Goal: Information Seeking & Learning: Learn about a topic

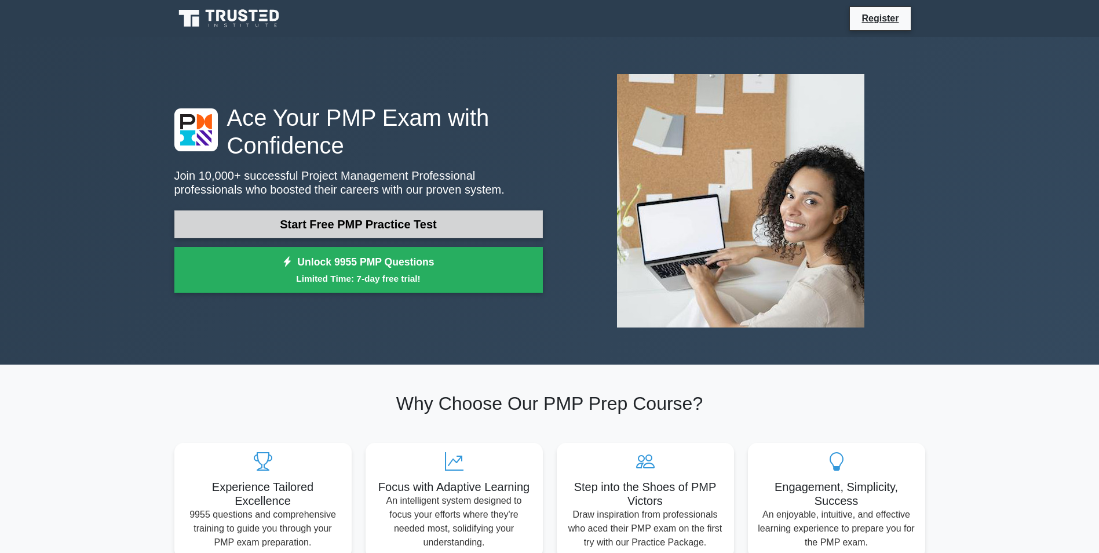
click at [447, 218] on link "Start Free PMP Practice Test" at bounding box center [358, 224] width 369 height 28
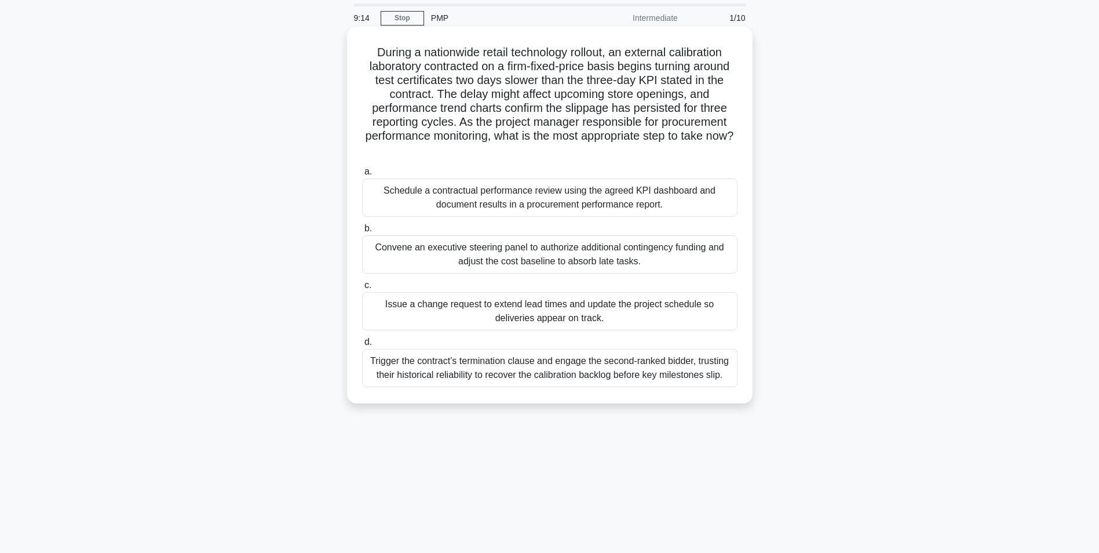
scroll to position [58, 0]
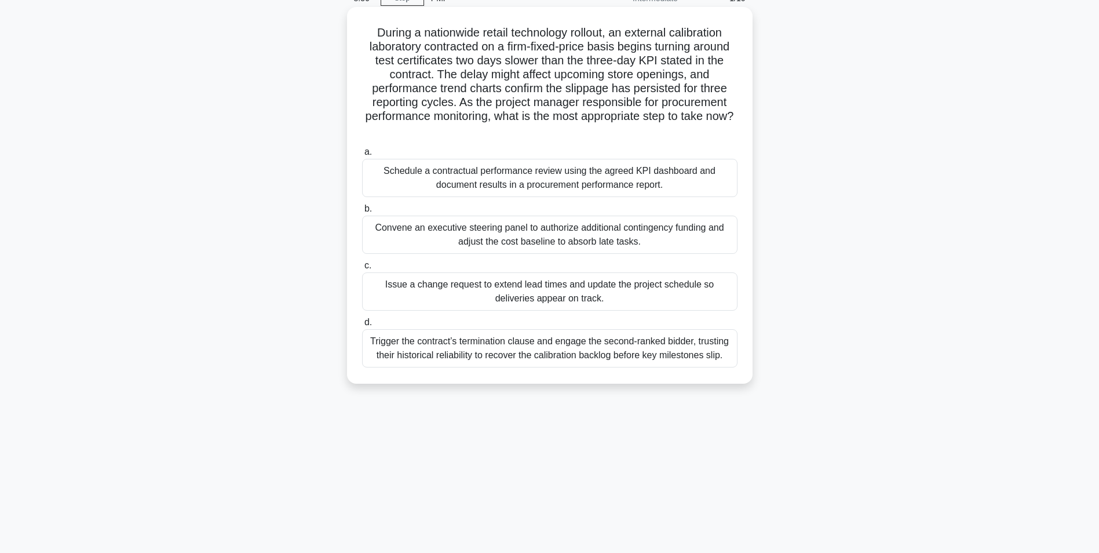
click at [546, 236] on div "Convene an executive steering panel to authorize additional contingency funding…" at bounding box center [549, 235] width 375 height 38
click at [362, 213] on input "b. Convene an executive steering panel to authorize additional contingency fund…" at bounding box center [362, 209] width 0 height 8
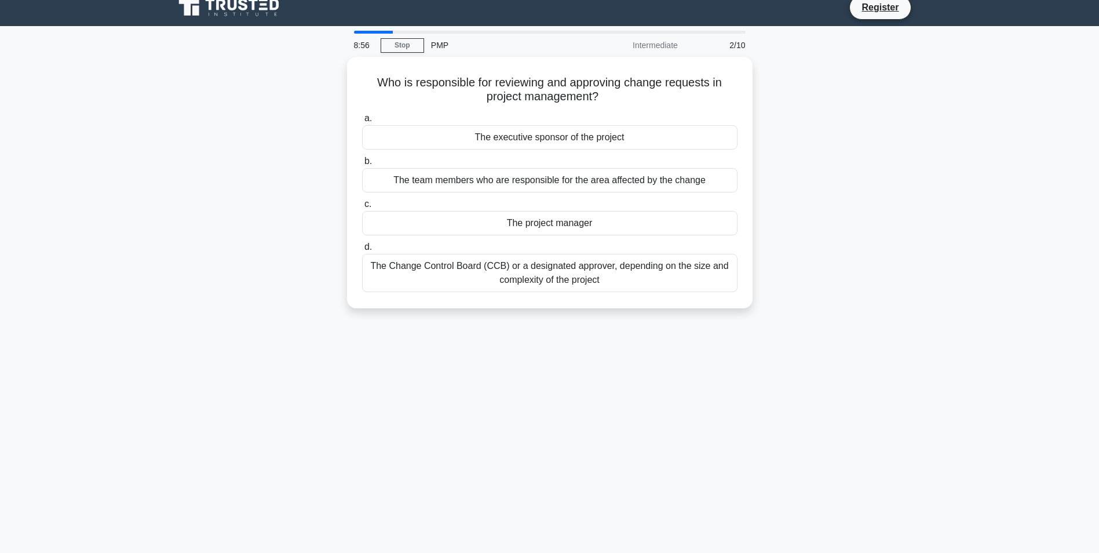
scroll to position [0, 0]
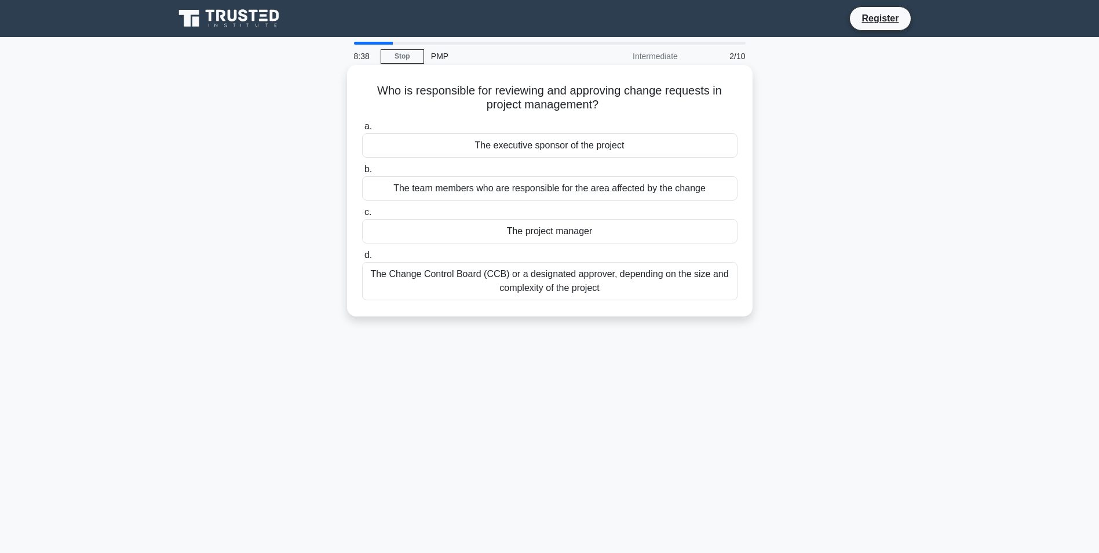
click at [547, 230] on div "The project manager" at bounding box center [549, 231] width 375 height 24
click at [362, 216] on input "c. The project manager" at bounding box center [362, 213] width 0 height 8
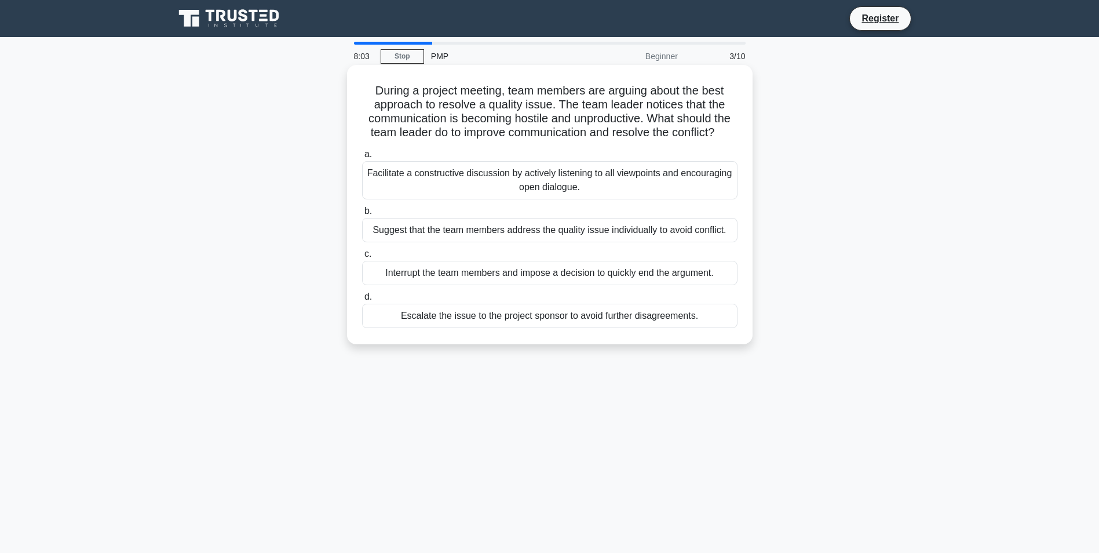
click at [599, 187] on div "Facilitate a constructive discussion by actively listening to all viewpoints an…" at bounding box center [549, 180] width 375 height 38
click at [362, 158] on input "a. Facilitate a constructive discussion by actively listening to all viewpoints…" at bounding box center [362, 155] width 0 height 8
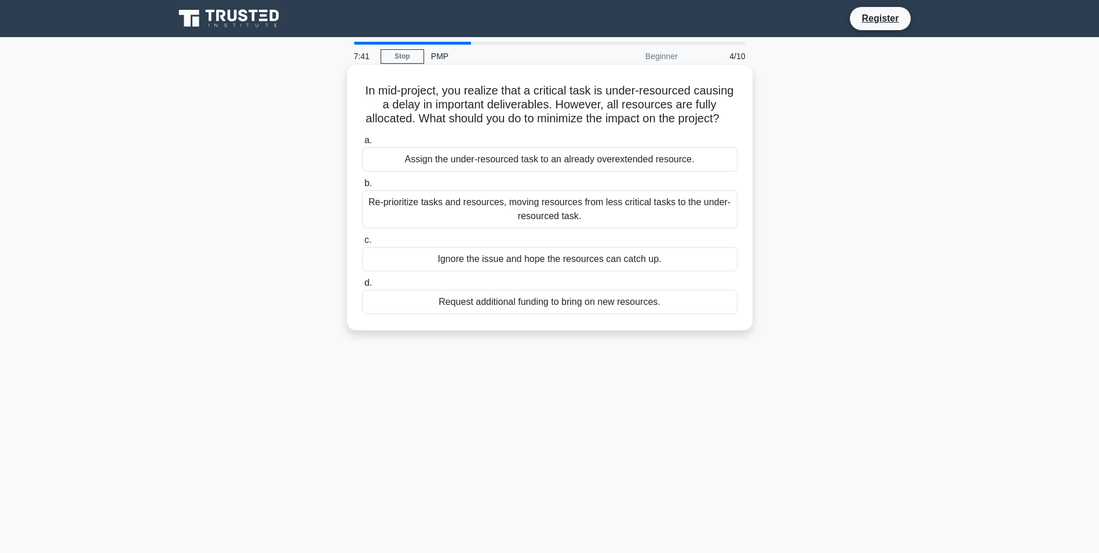
click at [592, 225] on div "Re-prioritize tasks and resources, moving resources from less critical tasks to…" at bounding box center [549, 209] width 375 height 38
click at [362, 187] on input "b. Re-prioritize tasks and resources, moving resources from less critical tasks…" at bounding box center [362, 184] width 0 height 8
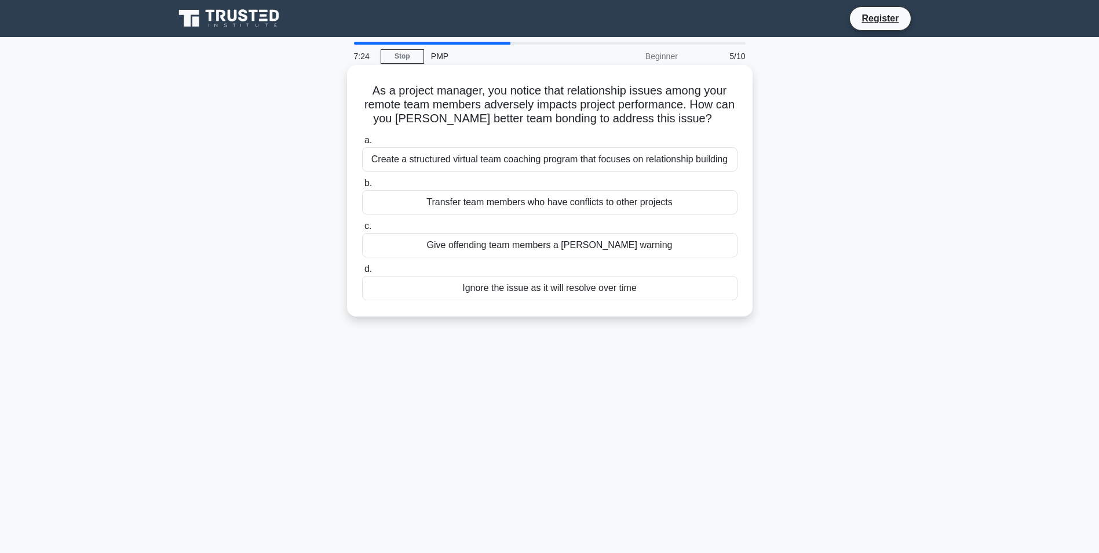
click at [557, 156] on div "Create a structured virtual team coaching program that focuses on relationship …" at bounding box center [549, 159] width 375 height 24
click at [362, 144] on input "a. Create a structured virtual team coaching program that focuses on relationsh…" at bounding box center [362, 141] width 0 height 8
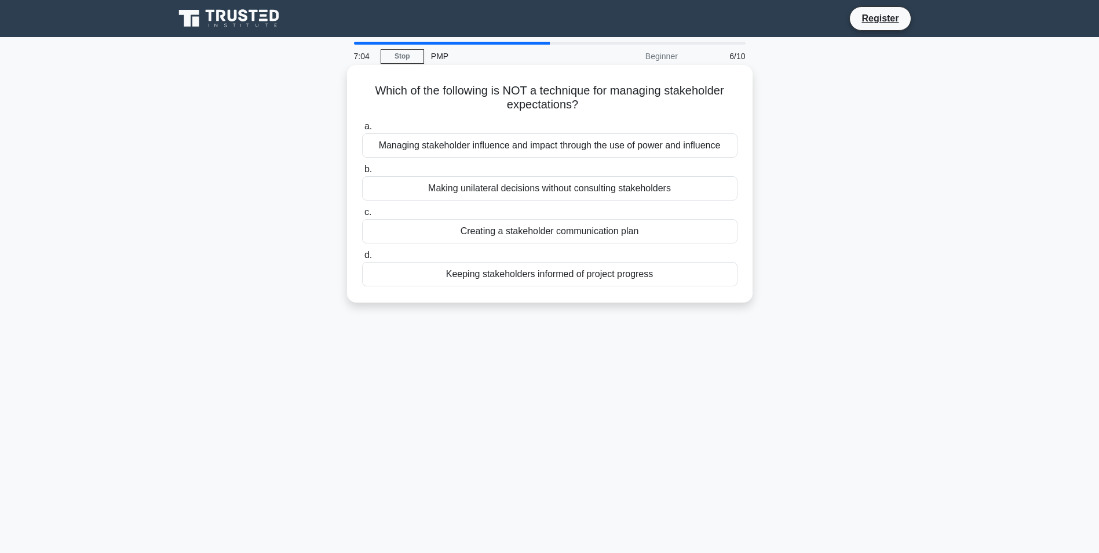
click at [555, 187] on div "Making unilateral decisions without consulting stakeholders" at bounding box center [549, 188] width 375 height 24
click at [362, 173] on input "b. Making unilateral decisions without consulting stakeholders" at bounding box center [362, 170] width 0 height 8
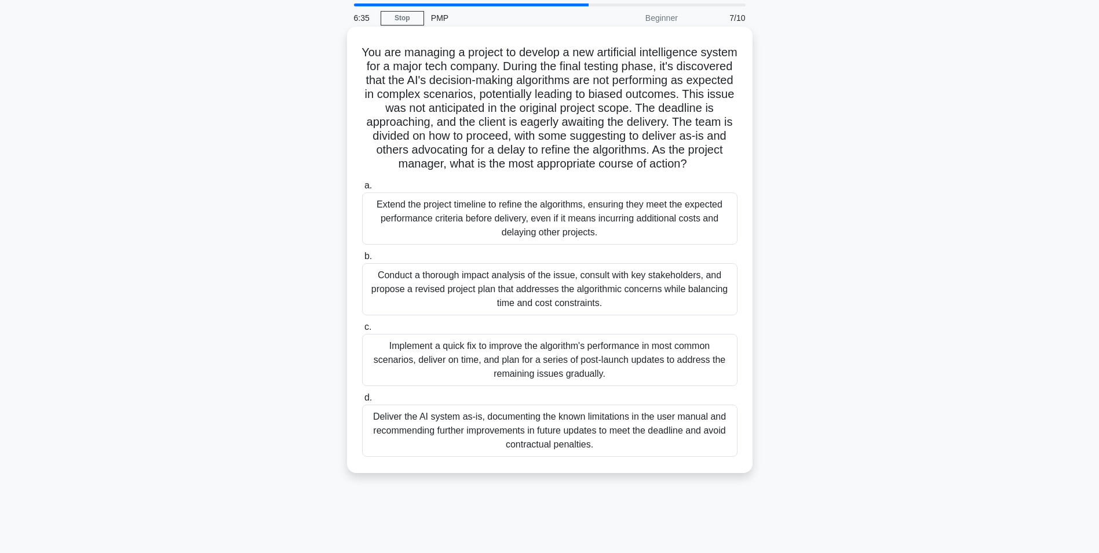
scroll to position [58, 0]
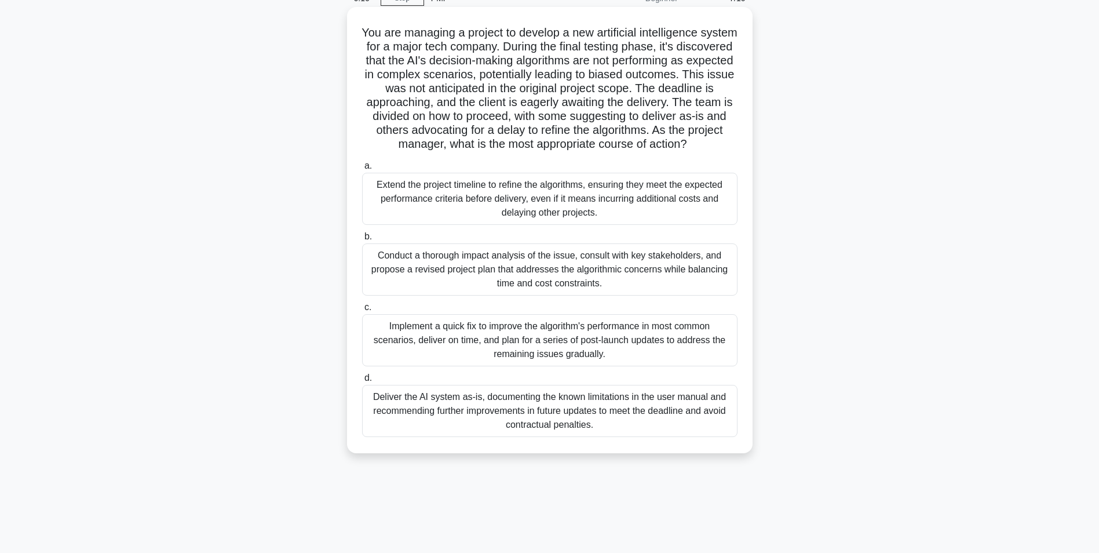
click at [551, 360] on div "Implement a quick fix to improve the algorithm's performance in most common sce…" at bounding box center [549, 340] width 375 height 52
click at [362, 311] on input "c. Implement a quick fix to improve the algorithm's performance in most common …" at bounding box center [362, 308] width 0 height 8
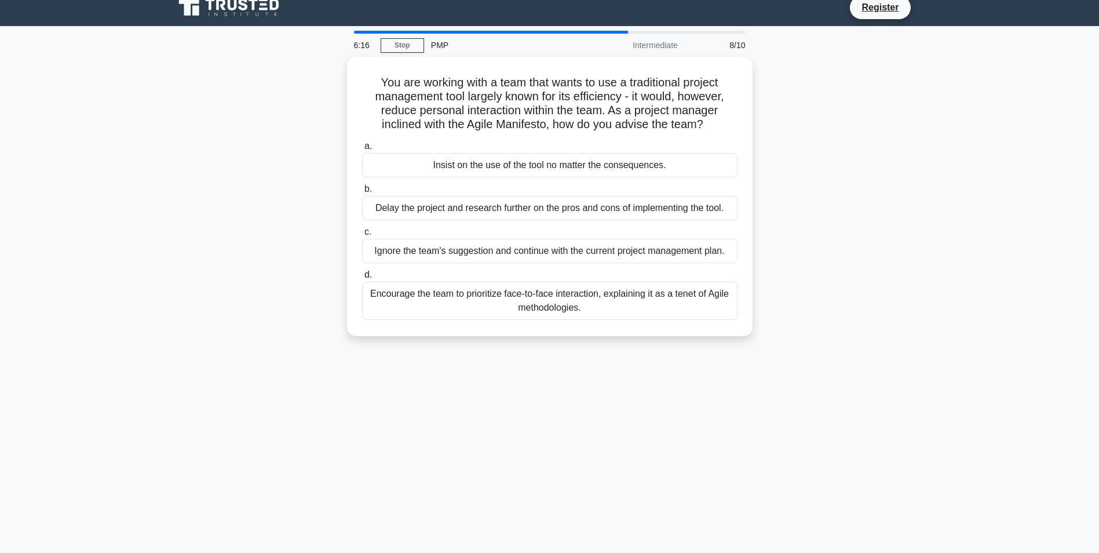
scroll to position [0, 0]
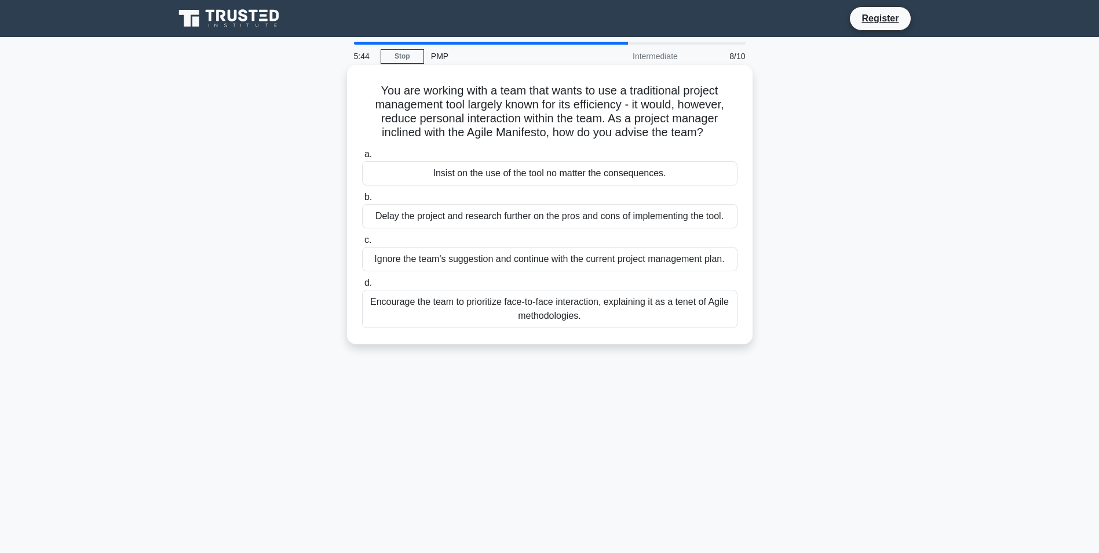
click at [542, 310] on div "Encourage the team to prioritize face-to-face interaction, explaining it as a t…" at bounding box center [549, 309] width 375 height 38
click at [362, 287] on input "d. Encourage the team to prioritize face-to-face interaction, explaining it as …" at bounding box center [362, 283] width 0 height 8
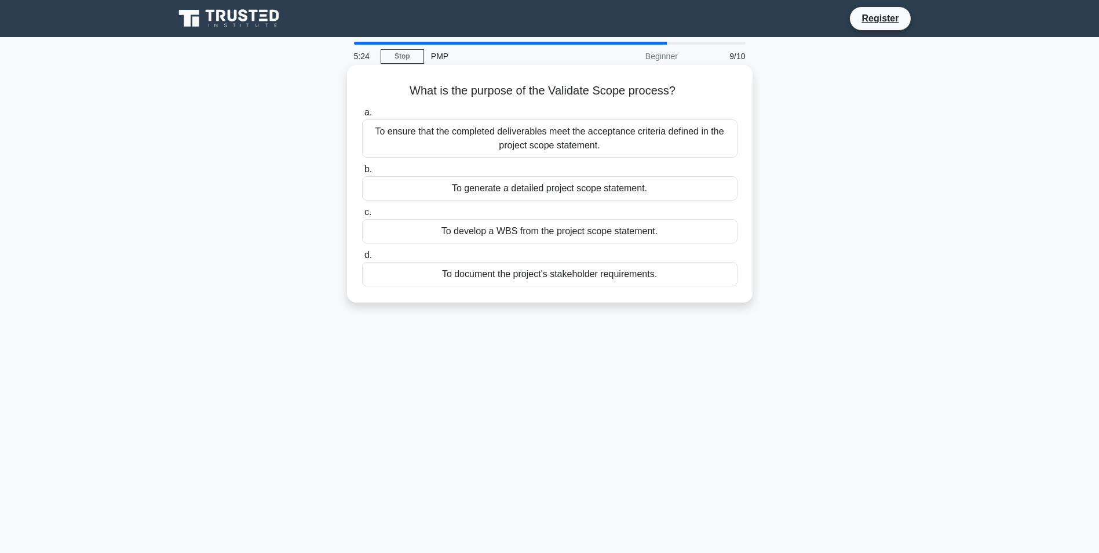
click at [674, 134] on div "To ensure that the completed deliverables meet the acceptance criteria defined …" at bounding box center [549, 138] width 375 height 38
click at [362, 116] on input "a. To ensure that the completed deliverables meet the acceptance criteria defin…" at bounding box center [362, 113] width 0 height 8
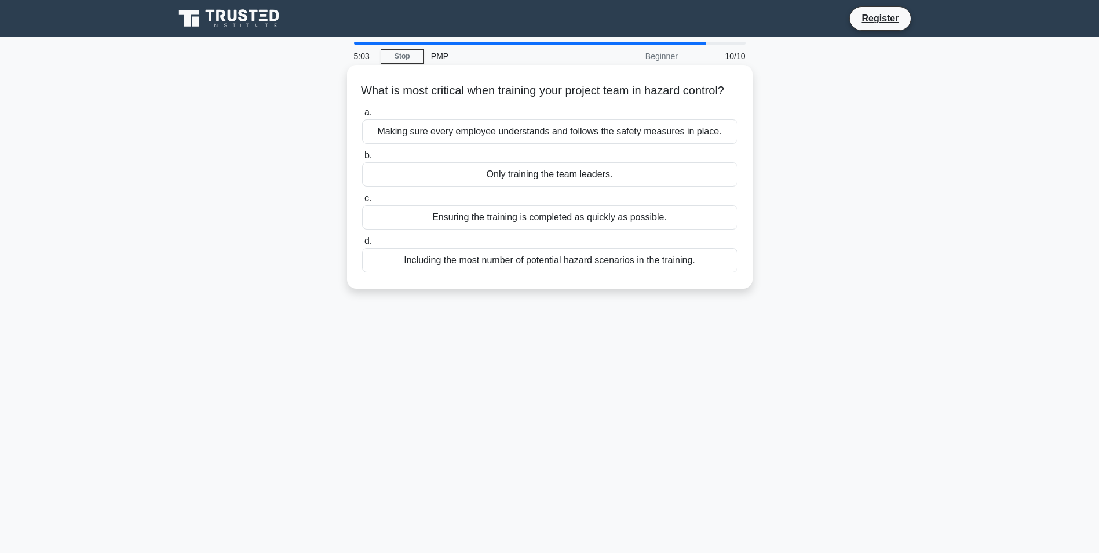
click at [626, 144] on div "Making sure every employee understands and follows the safety measures in place." at bounding box center [549, 131] width 375 height 24
click at [362, 116] on input "a. Making sure every employee understands and follows the safety measures in pl…" at bounding box center [362, 113] width 0 height 8
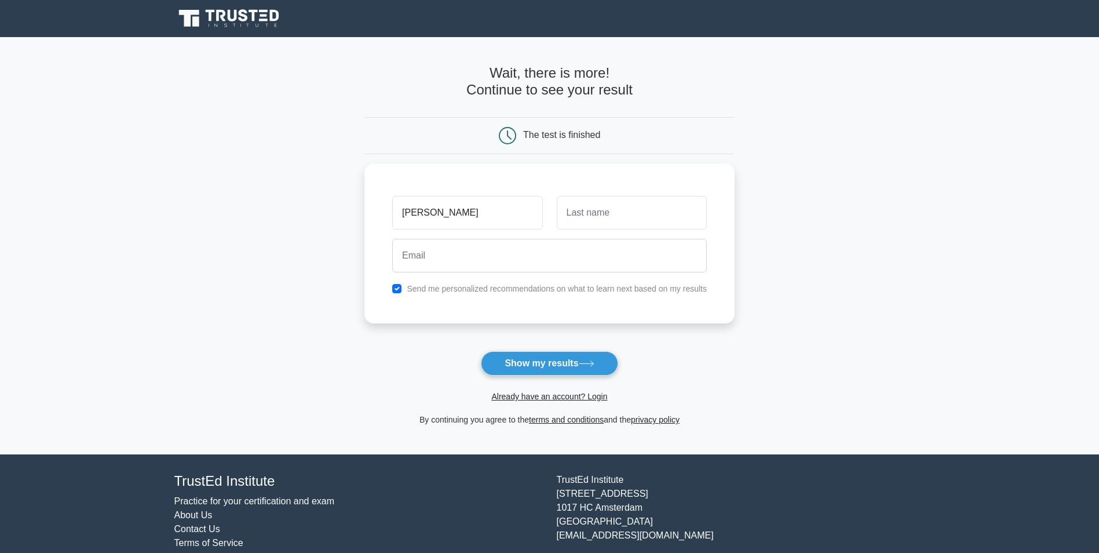
type input "[PERSON_NAME]"
type input "Gearing"
type input "[EMAIL_ADDRESS][DOMAIN_NAME]"
click at [398, 289] on input "checkbox" at bounding box center [396, 285] width 9 height 9
checkbox input "false"
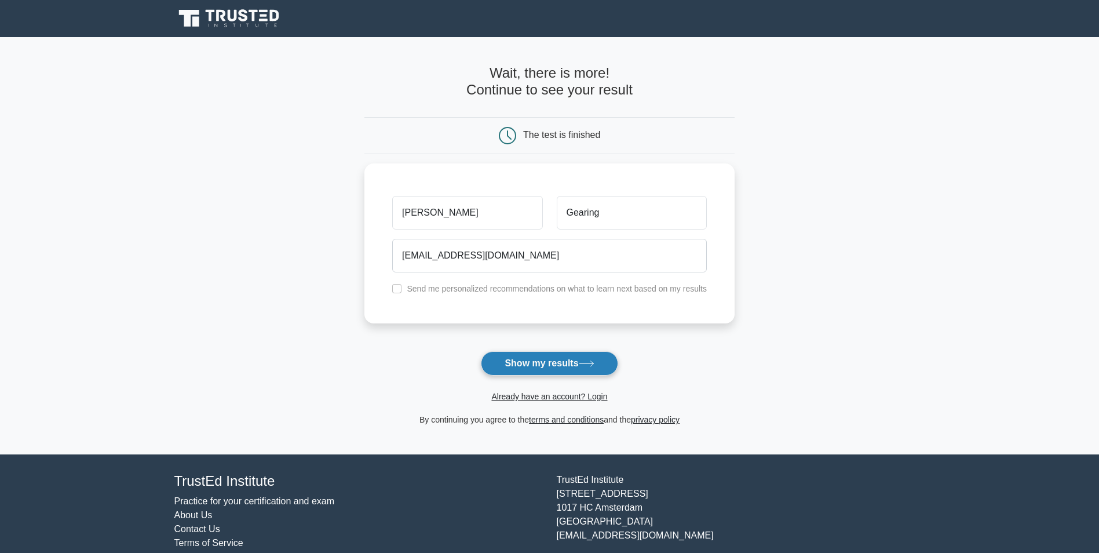
click at [540, 363] on button "Show my results" at bounding box center [549, 363] width 137 height 24
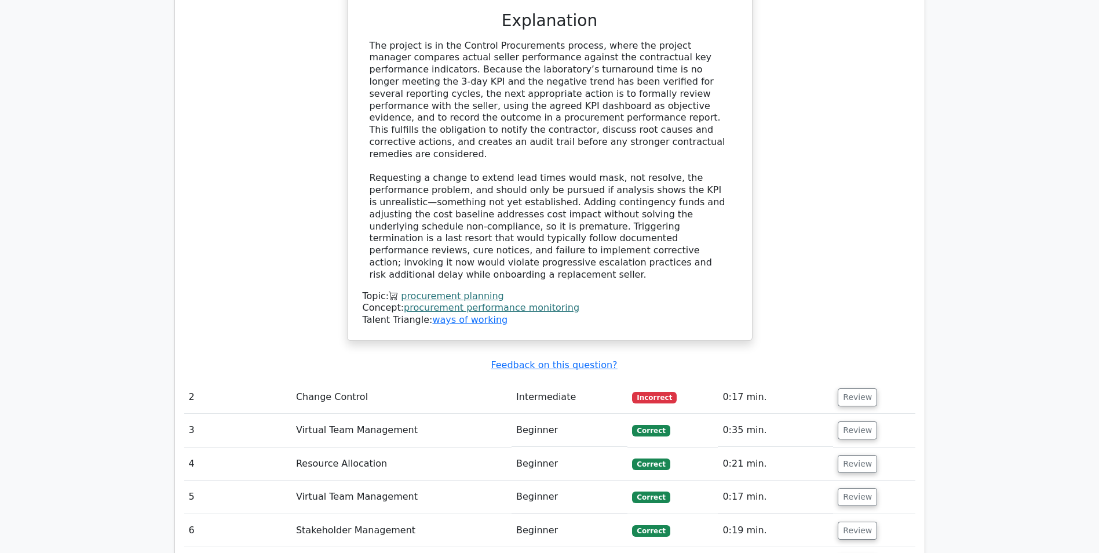
scroll to position [1507, 0]
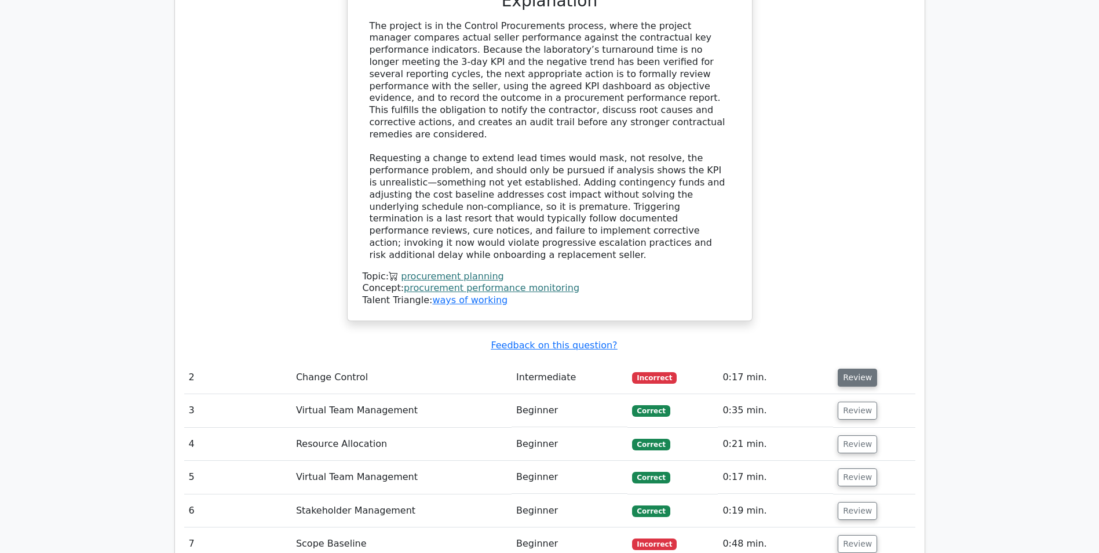
click at [856, 369] on button "Review" at bounding box center [857, 378] width 39 height 18
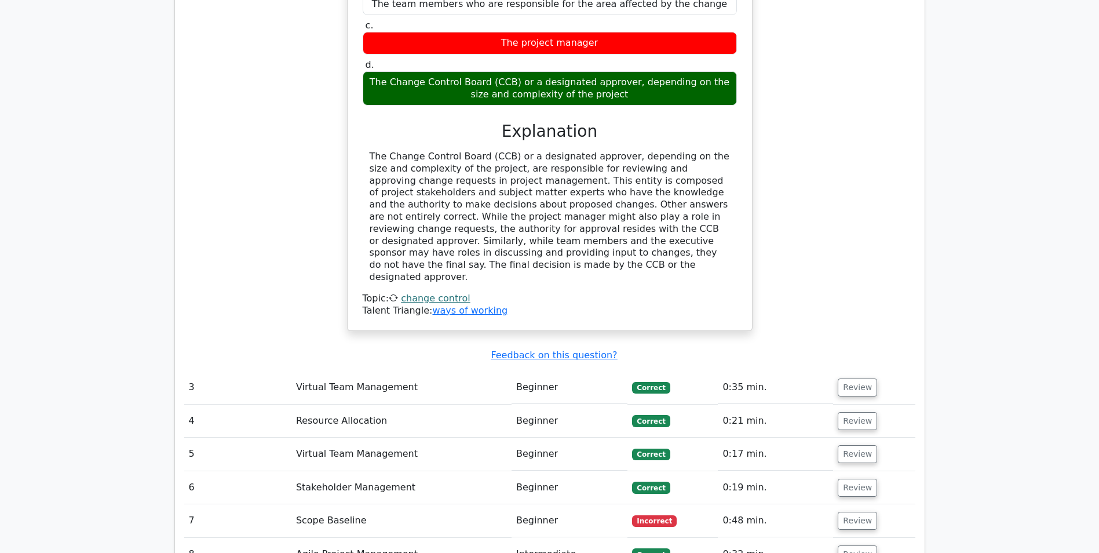
scroll to position [2028, 0]
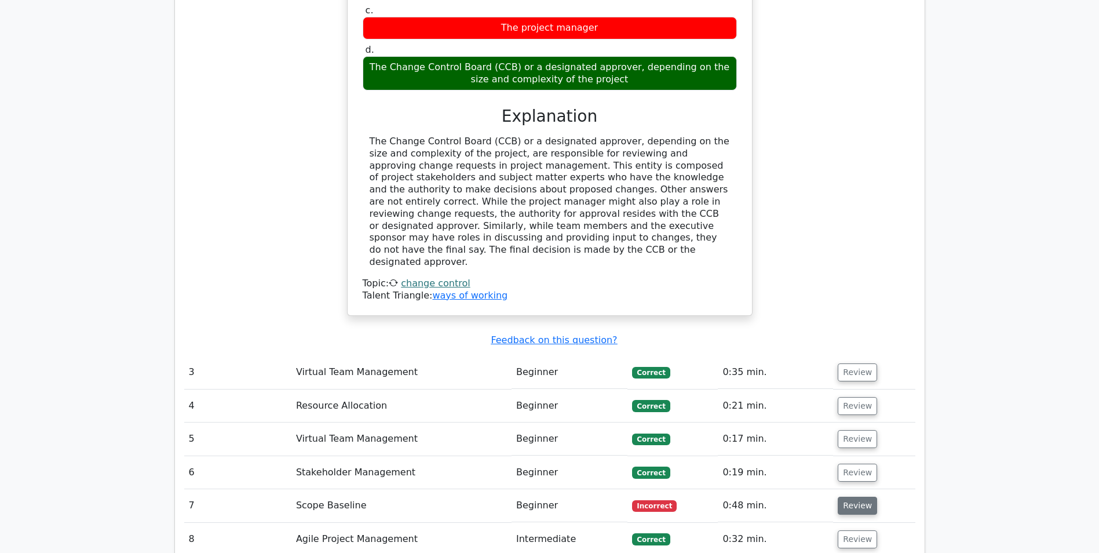
click at [856, 497] on button "Review" at bounding box center [857, 506] width 39 height 18
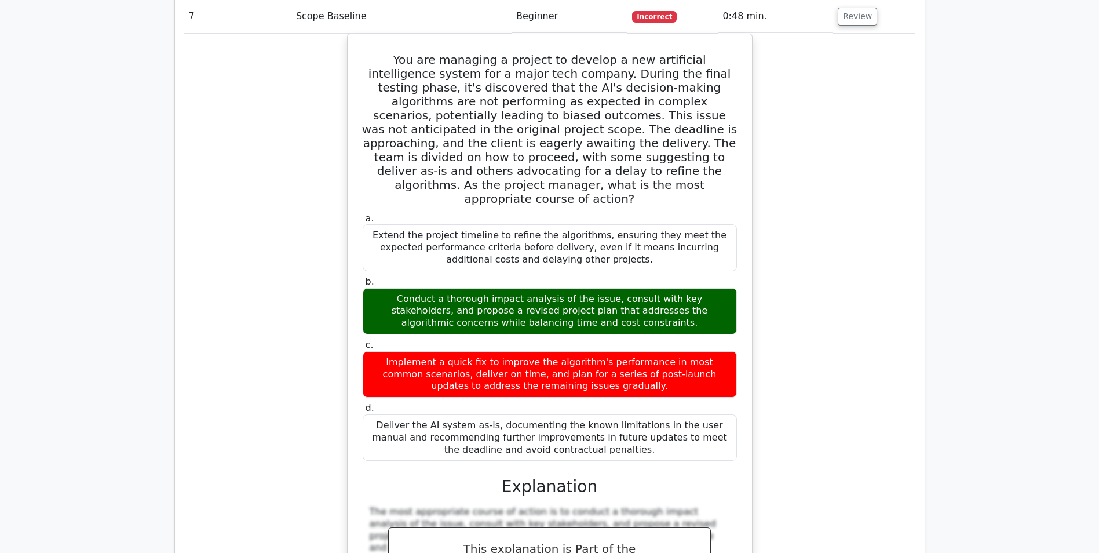
scroll to position [2421, 0]
